Goal: Entertainment & Leisure: Browse casually

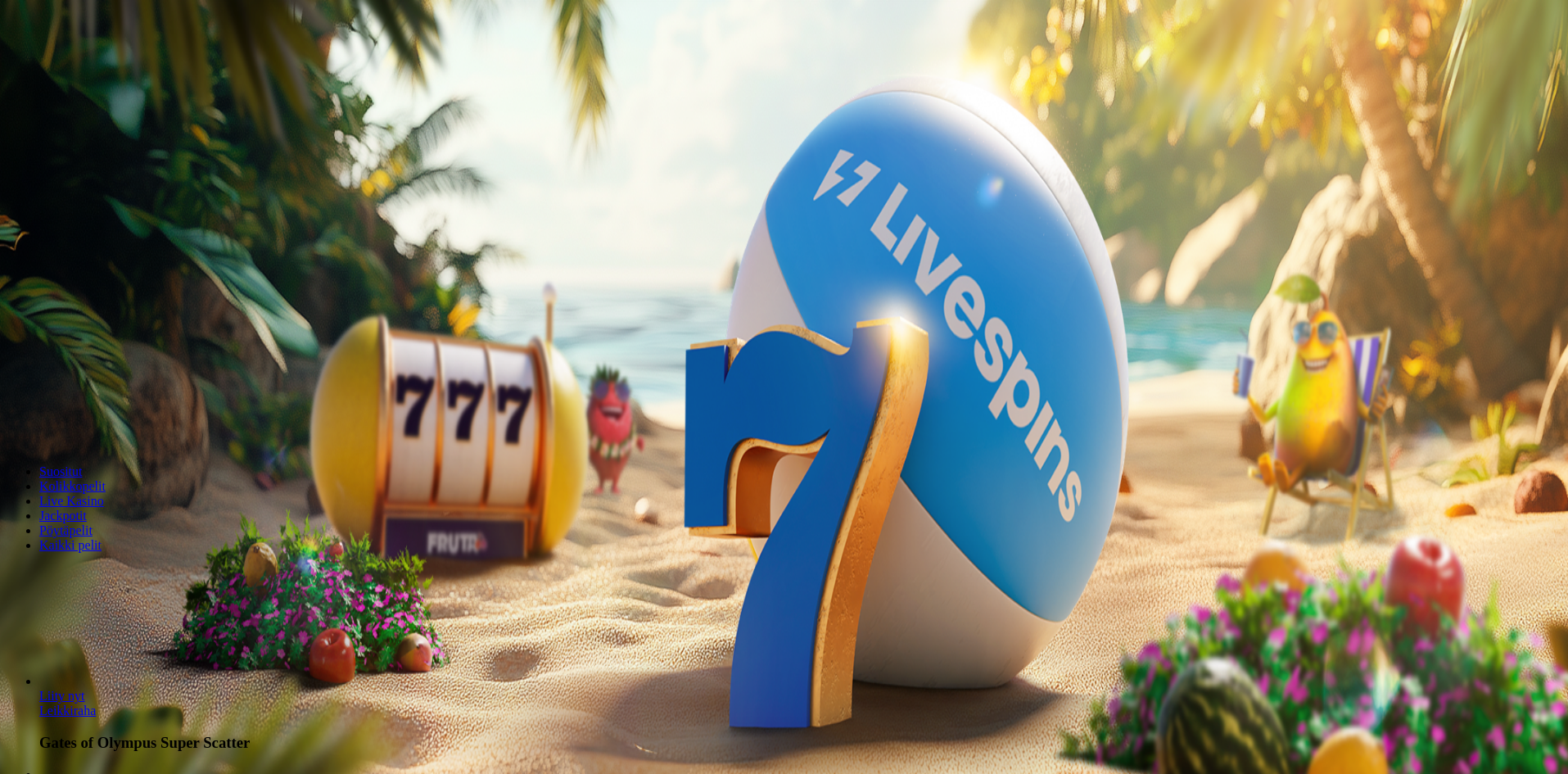
click at [120, 68] on button "Kirjaudu" at bounding box center [113, 59] width 53 height 17
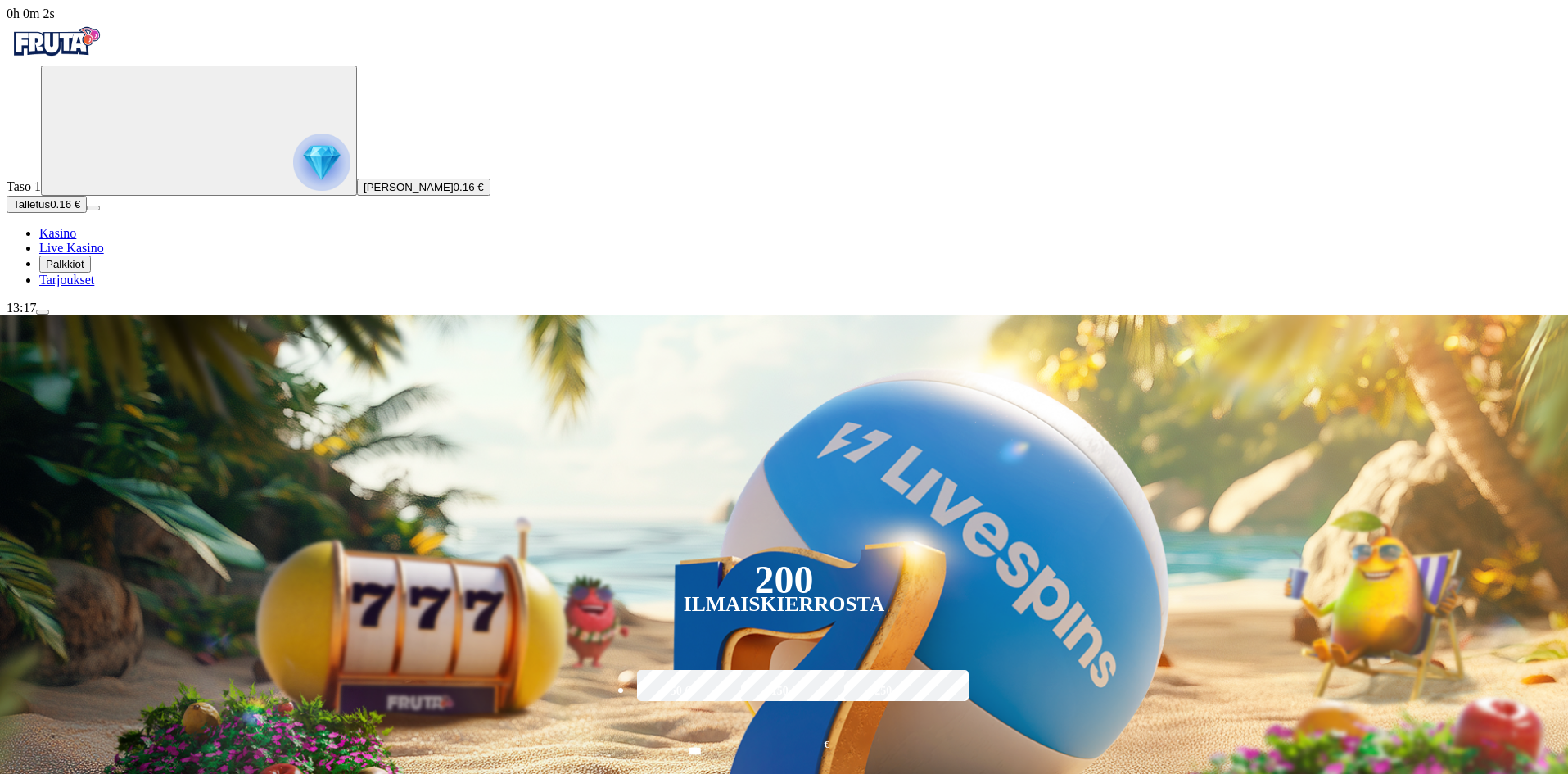
click at [84, 270] on span "Palkkiot" at bounding box center [65, 263] width 39 height 12
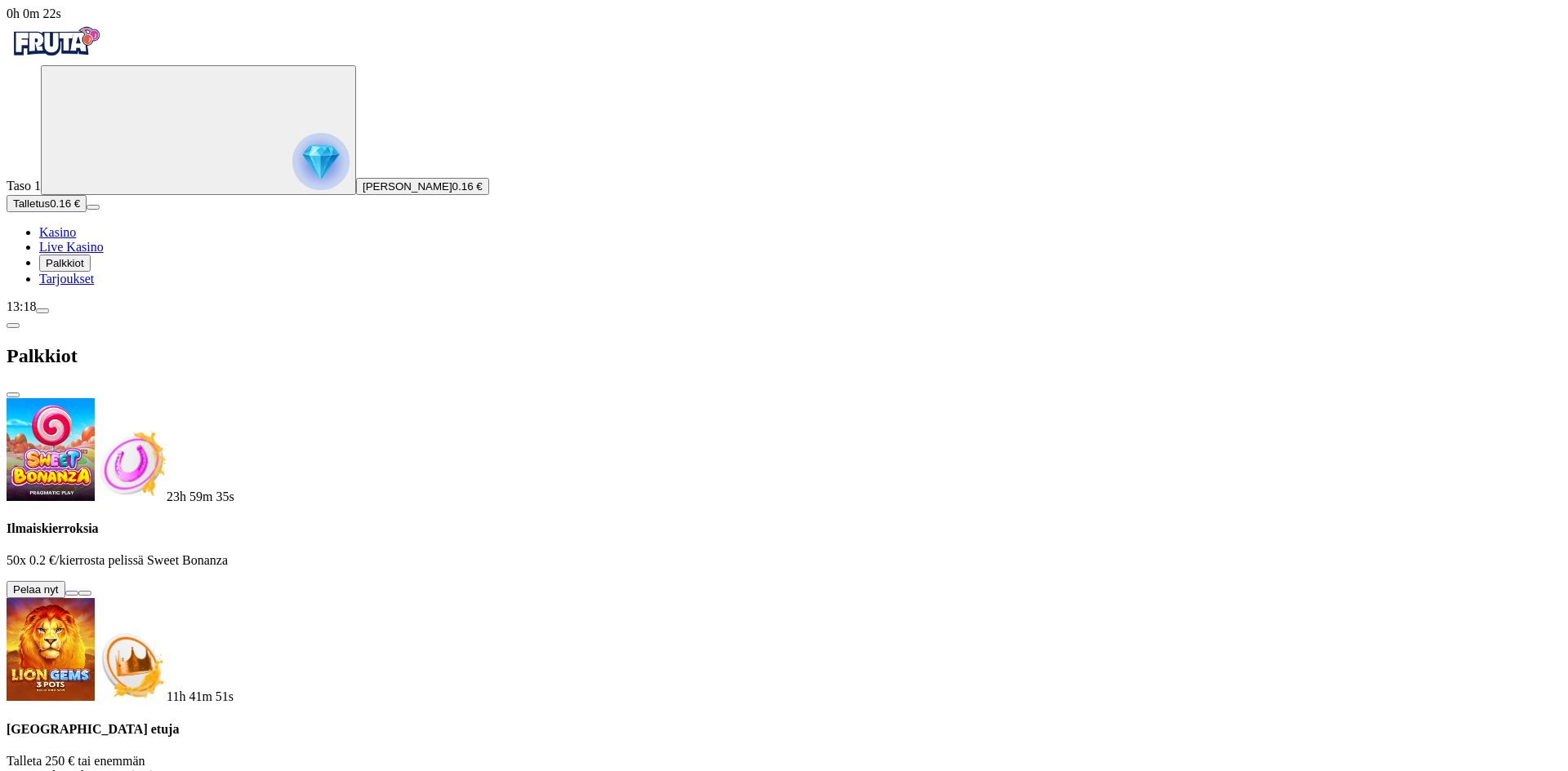
click at [78, 591] on button at bounding box center [71, 593] width 13 height 5
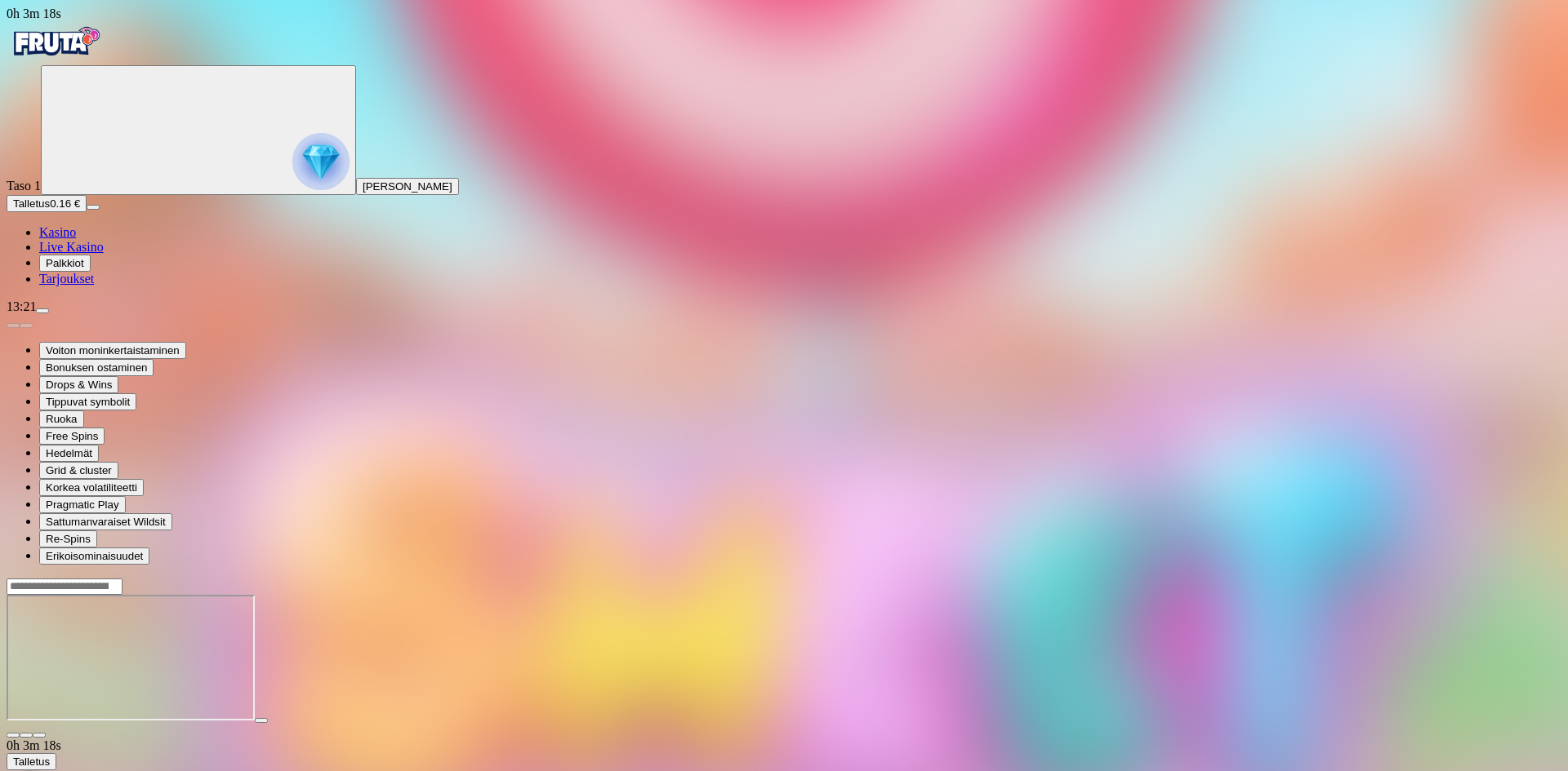
click at [13, 735] on span "close icon" at bounding box center [13, 735] width 0 height 0
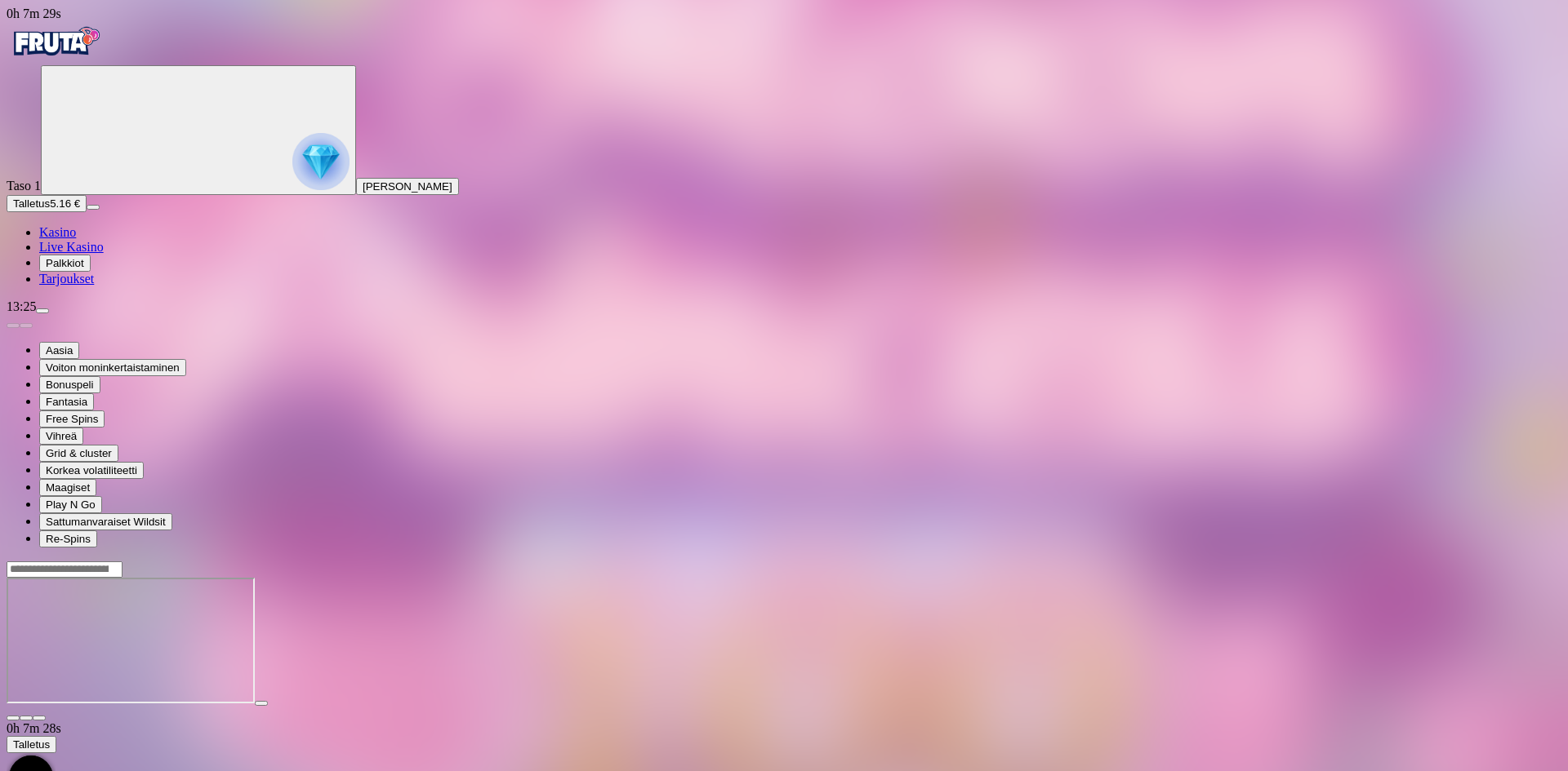
click at [13, 718] on span "close icon" at bounding box center [13, 718] width 0 height 0
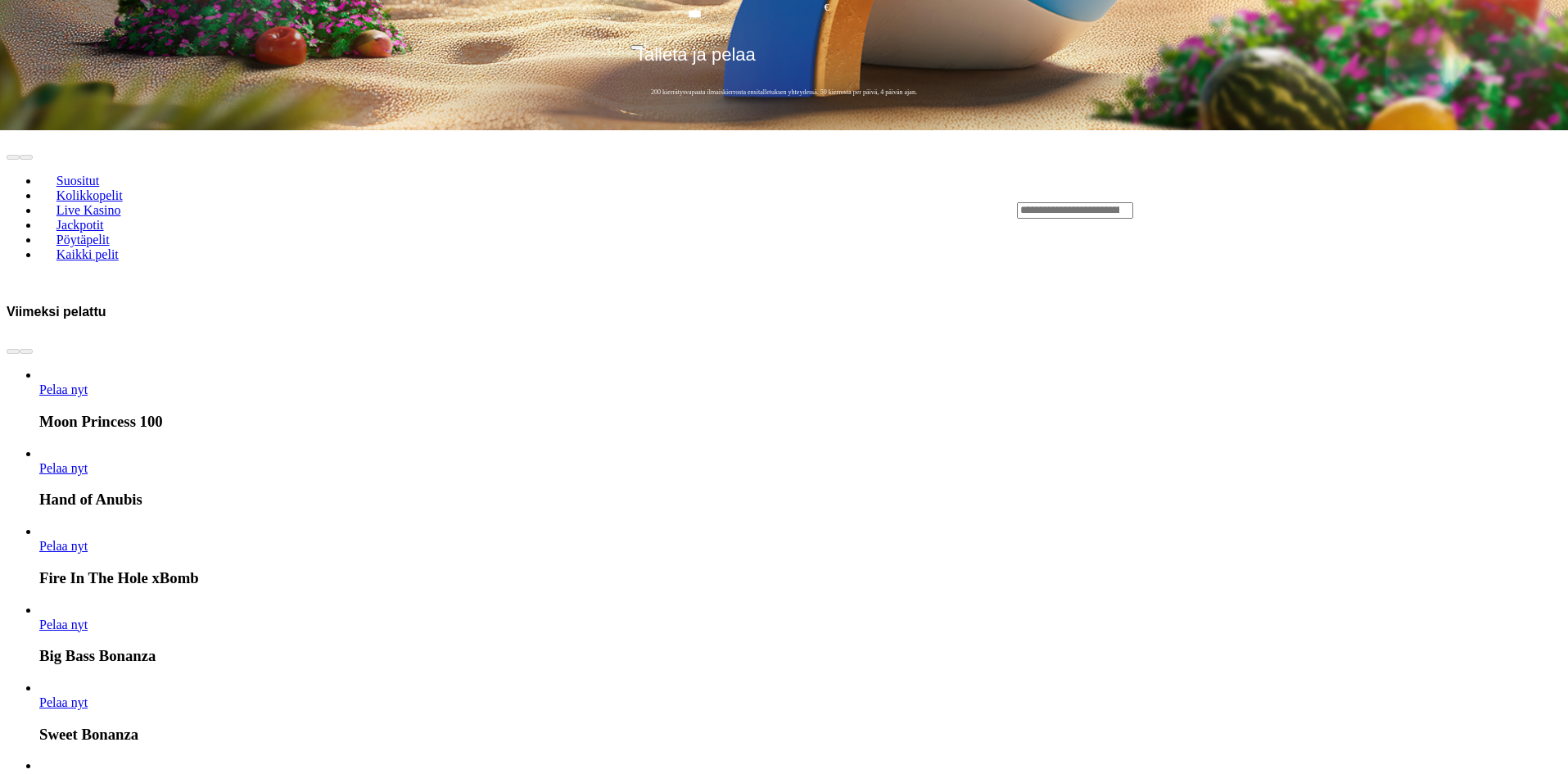
scroll to position [656, 0]
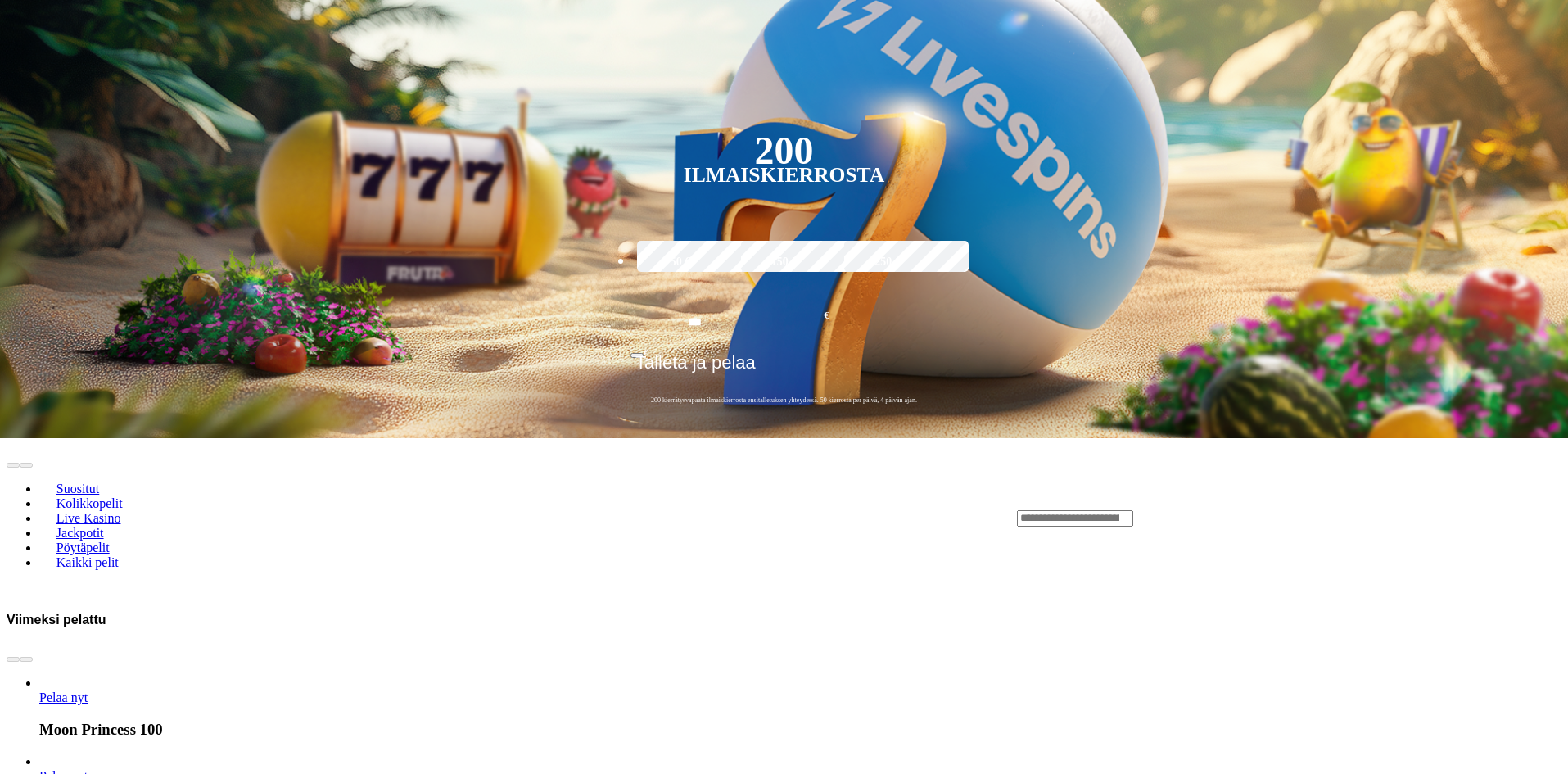
scroll to position [164, 0]
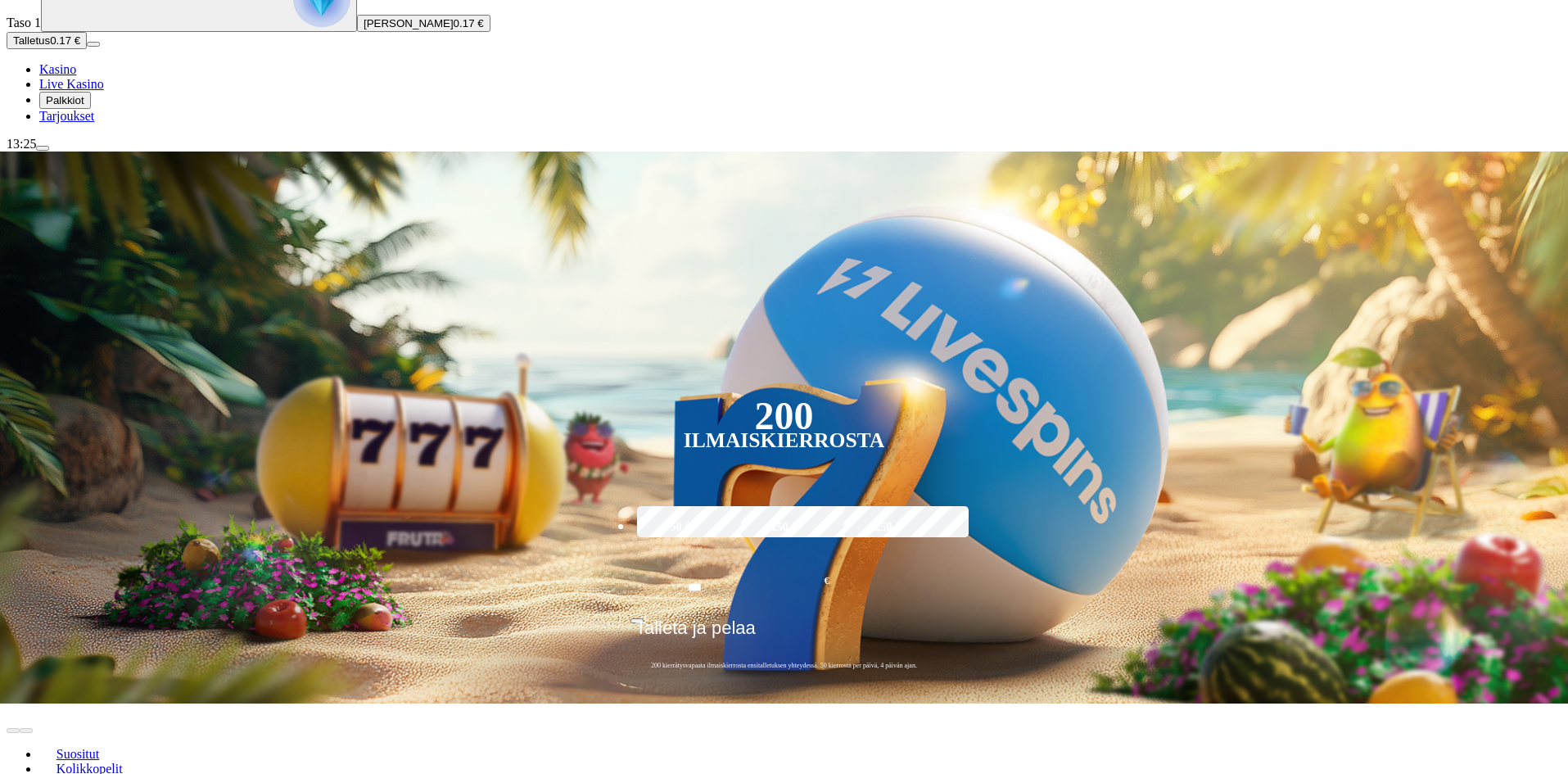
click at [1134, 774] on input "Search" at bounding box center [1075, 783] width 116 height 16
type input "******"
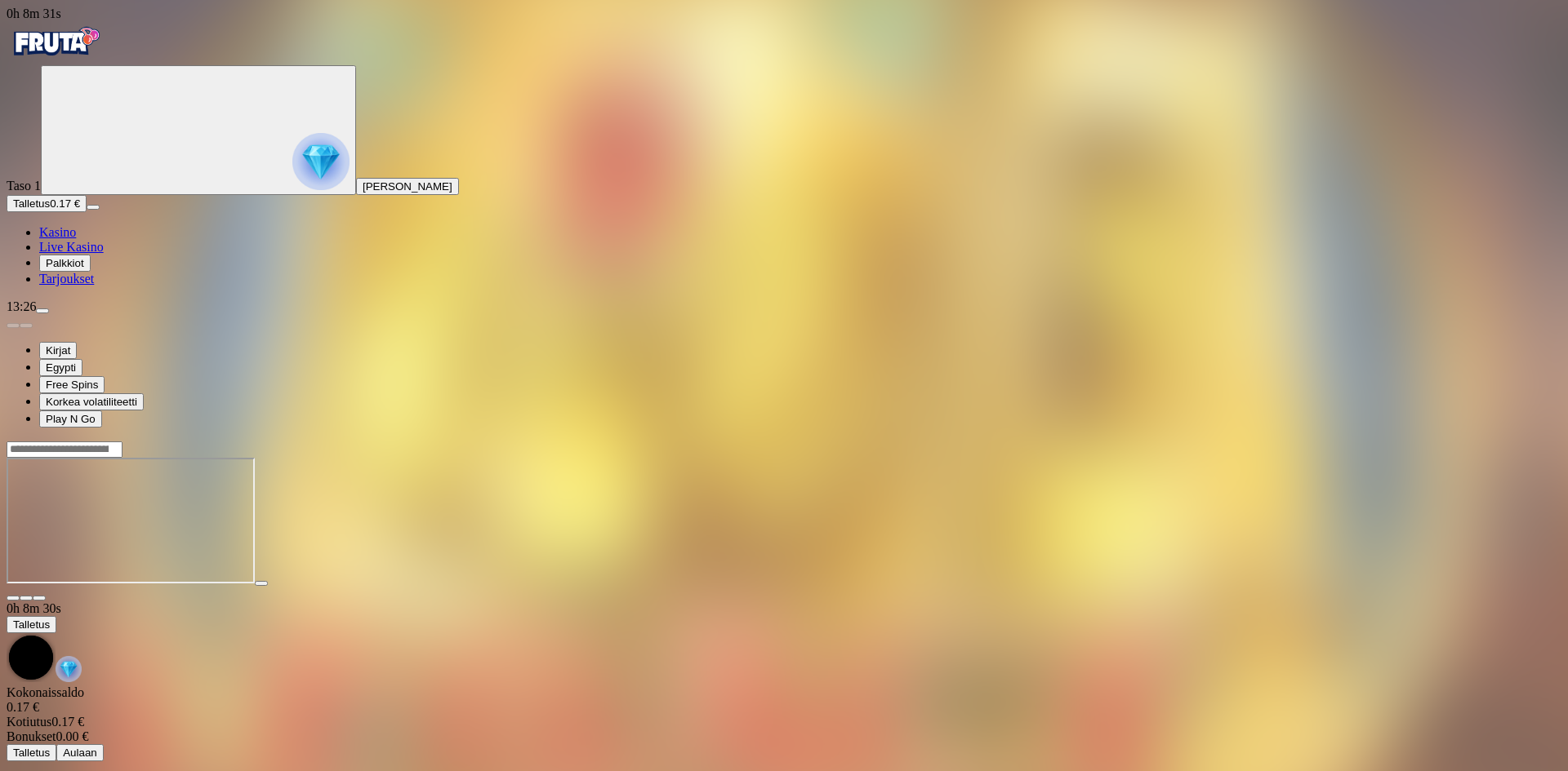
click at [293, 183] on img "Primary" at bounding box center [321, 162] width 57 height 57
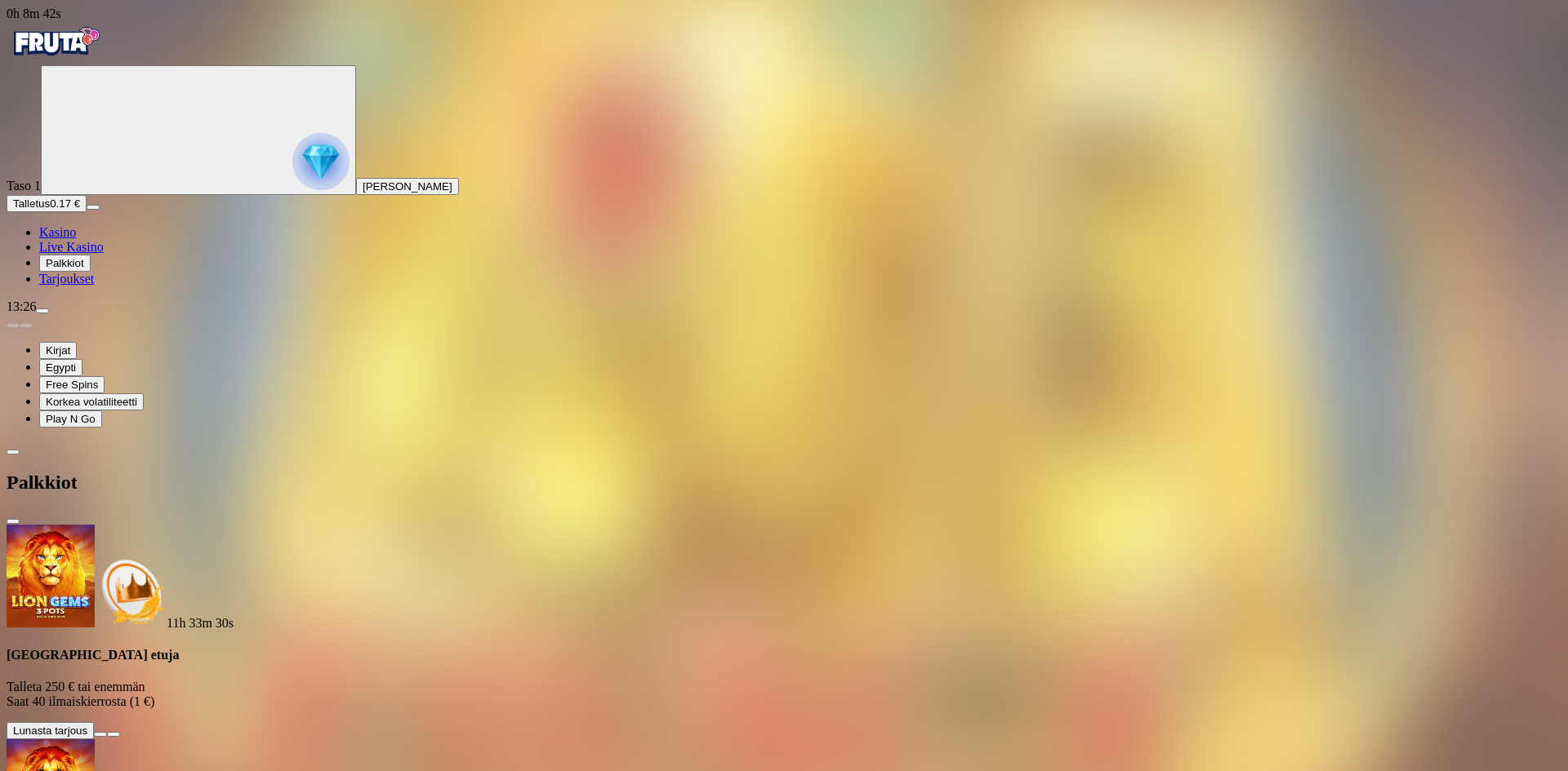
click at [13, 522] on span "close icon" at bounding box center [13, 522] width 0 height 0
